Goal: Task Accomplishment & Management: Manage account settings

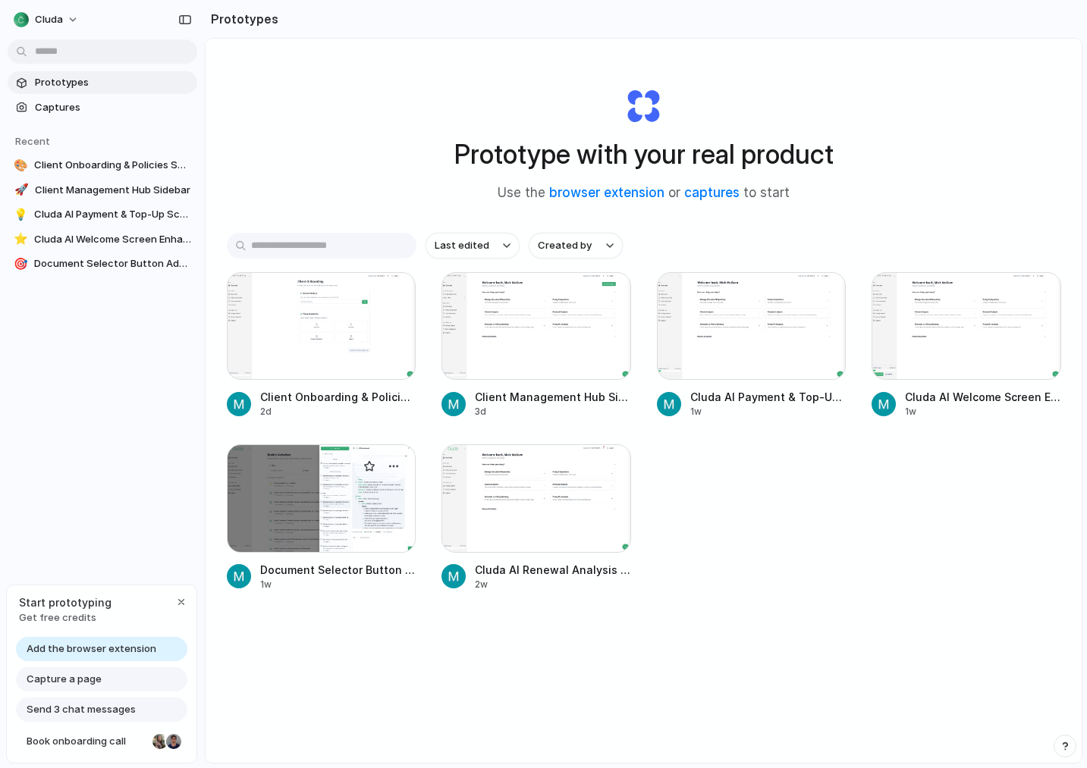
click at [322, 495] on div at bounding box center [322, 498] width 190 height 108
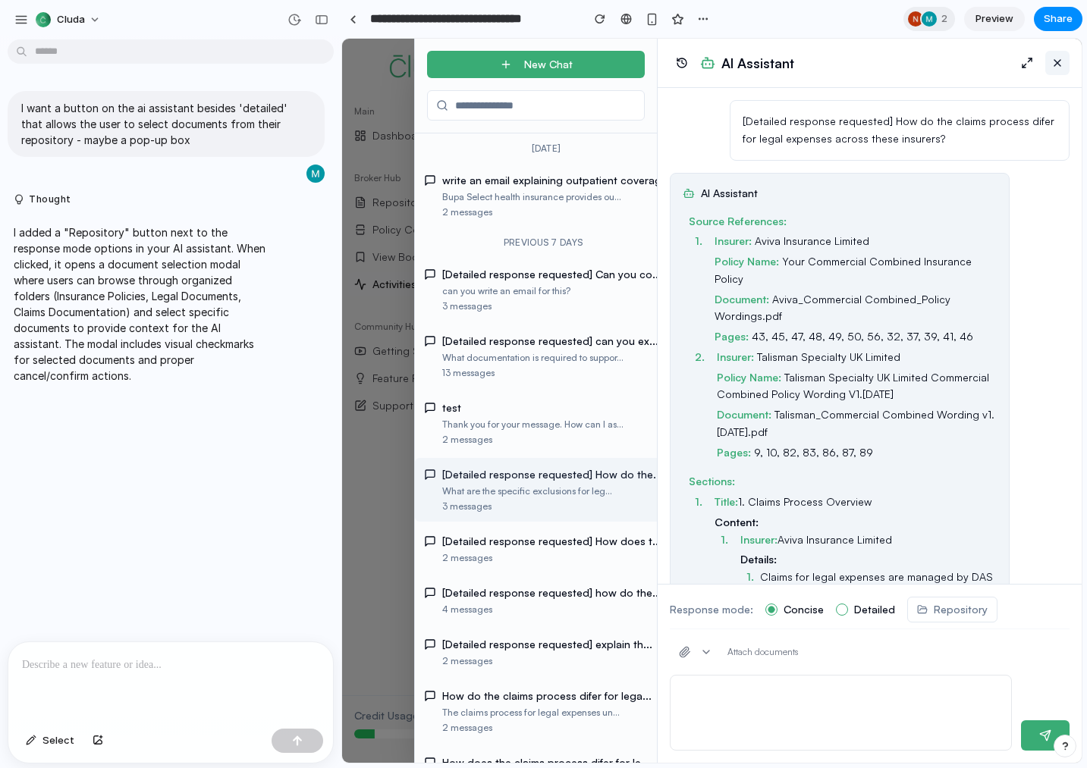
click at [1056, 63] on button at bounding box center [1057, 63] width 24 height 24
click at [358, 224] on div at bounding box center [712, 401] width 740 height 724
click at [271, 266] on div "I added a "Repository" button next to the response mode options in your AI assi…" at bounding box center [140, 303] width 265 height 177
click at [275, 265] on div "I added a "Repository" button next to the response mode options in your AI assi…" at bounding box center [166, 303] width 317 height 177
click at [202, 17] on div "cluda" at bounding box center [170, 18] width 341 height 36
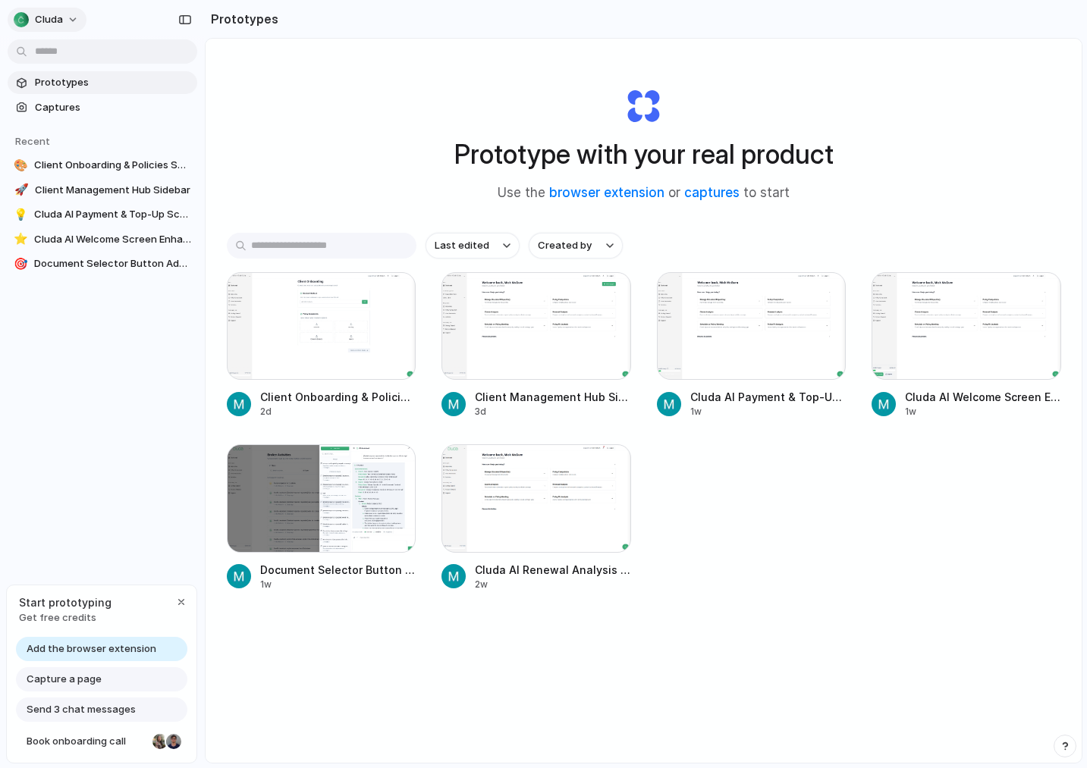
click at [77, 17] on button "cluda" at bounding box center [47, 20] width 79 height 24
click at [55, 76] on span "Invite members" at bounding box center [71, 78] width 73 height 15
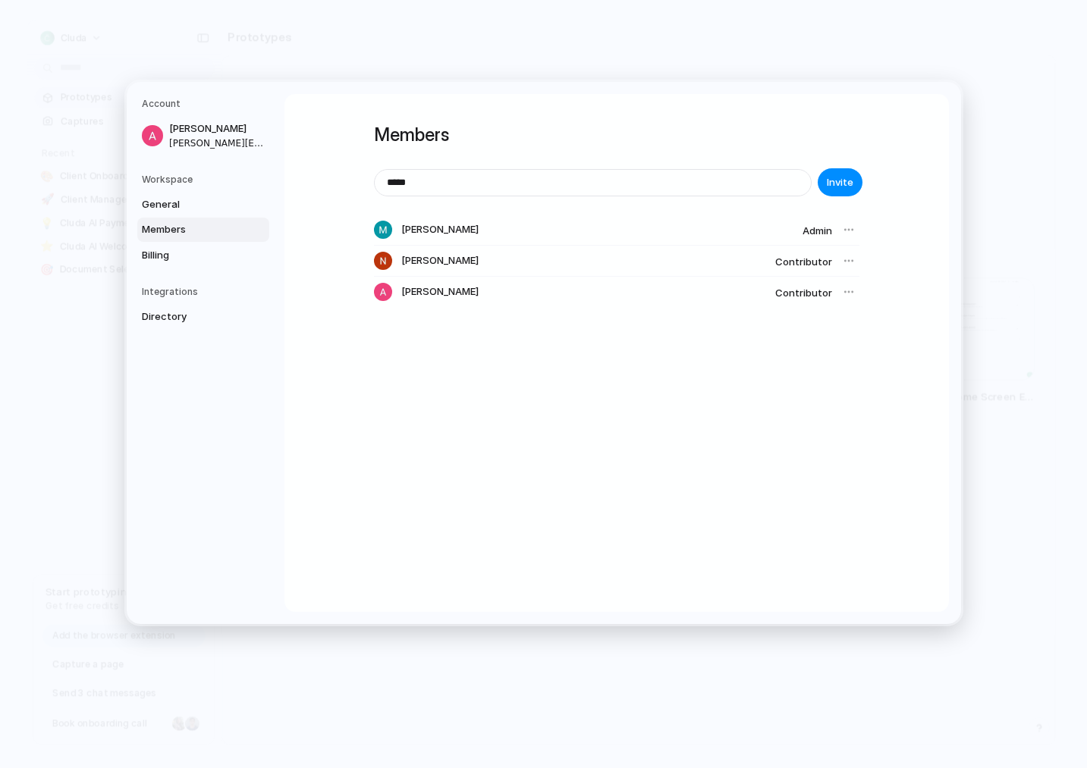
type input "**********"
click at [845, 174] on button "Invite" at bounding box center [840, 182] width 45 height 28
